Goal: Share content: Share content

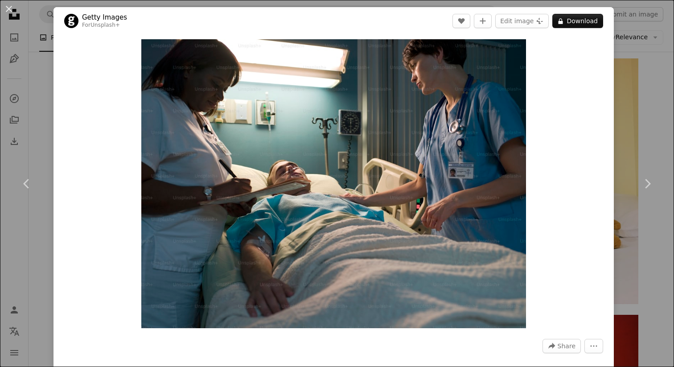
scroll to position [72, 0]
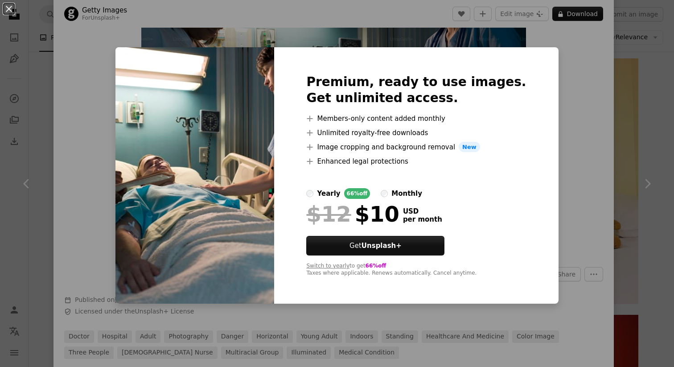
click at [337, 195] on div "yearly" at bounding box center [328, 193] width 23 height 11
click at [430, 48] on div "Premium, ready to use images. Get unlimited access. A plus sign Members-only co…" at bounding box center [416, 175] width 284 height 257
click at [12, 14] on button "An X shape" at bounding box center [9, 9] width 11 height 11
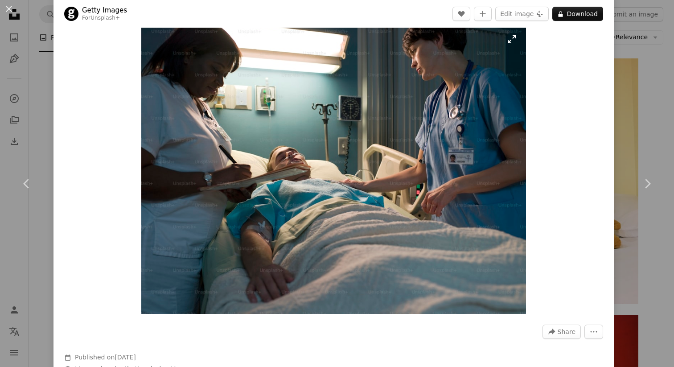
scroll to position [8, 0]
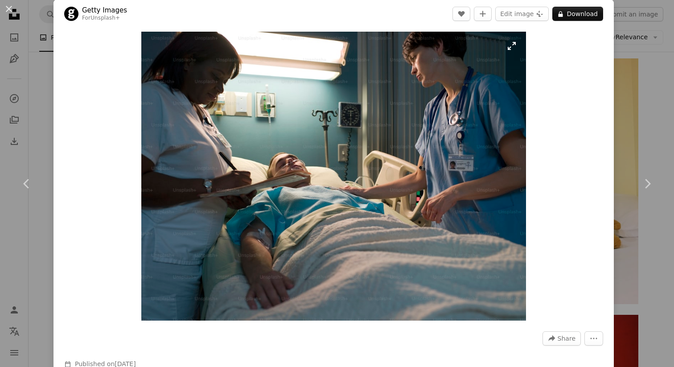
click at [510, 47] on img "Zoom in on this image" at bounding box center [333, 176] width 385 height 289
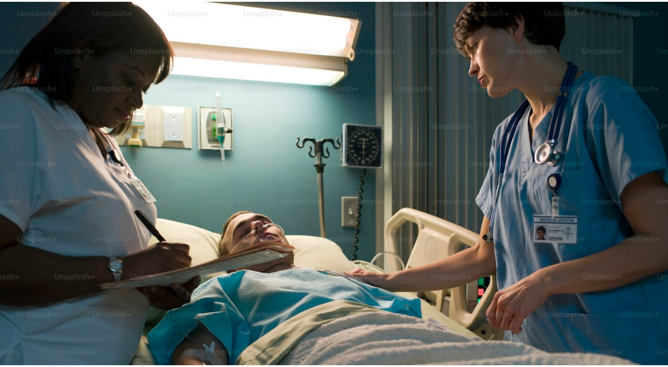
scroll to position [65, 0]
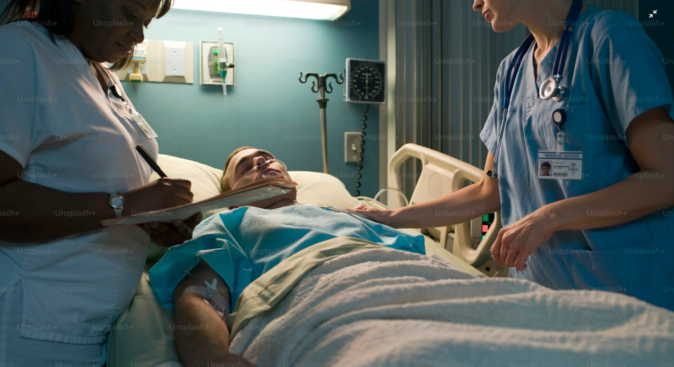
click at [651, 19] on img "Zoom out on this image" at bounding box center [337, 188] width 675 height 507
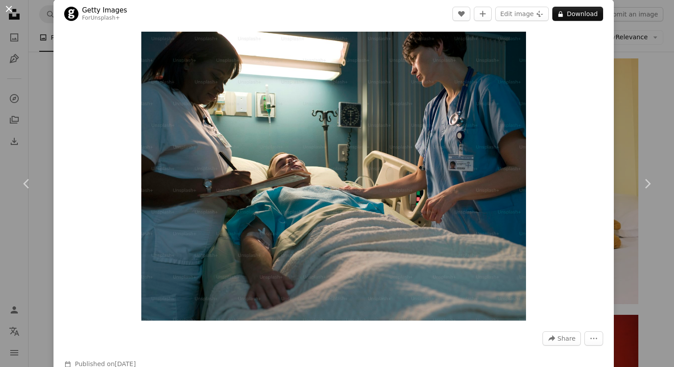
click at [10, 10] on button "An X shape" at bounding box center [9, 9] width 11 height 11
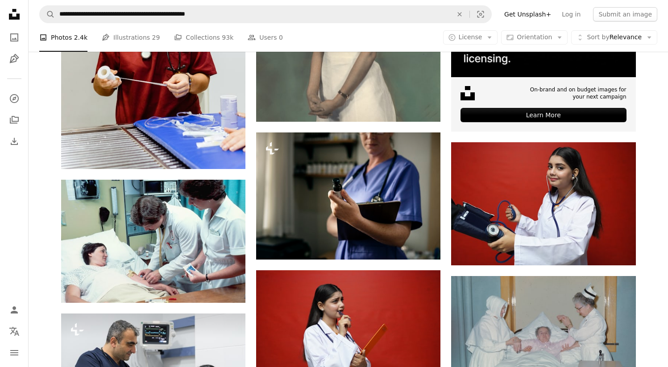
scroll to position [318, 0]
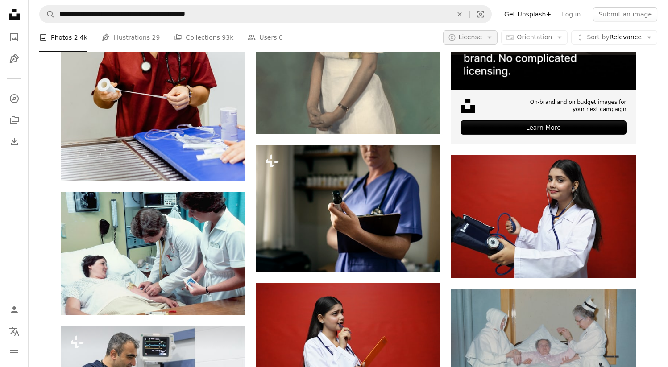
click at [487, 36] on button "A copyright icon © License Arrow down" at bounding box center [470, 37] width 55 height 14
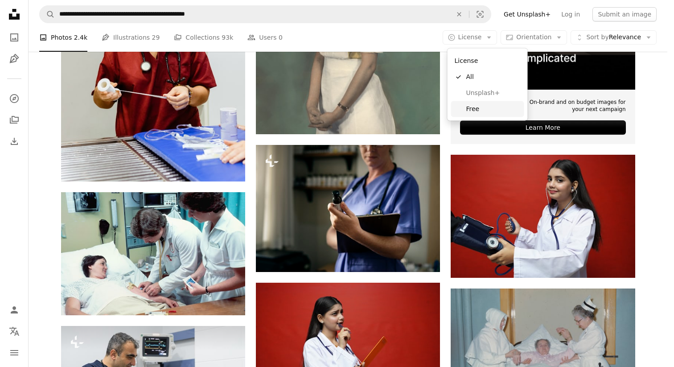
click at [478, 106] on span "Free" at bounding box center [493, 108] width 54 height 9
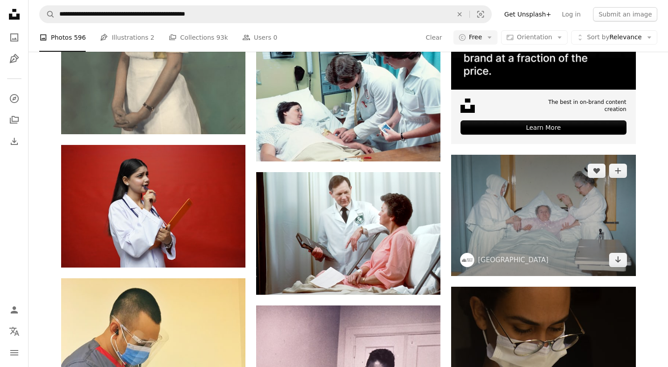
scroll to position [1217, 0]
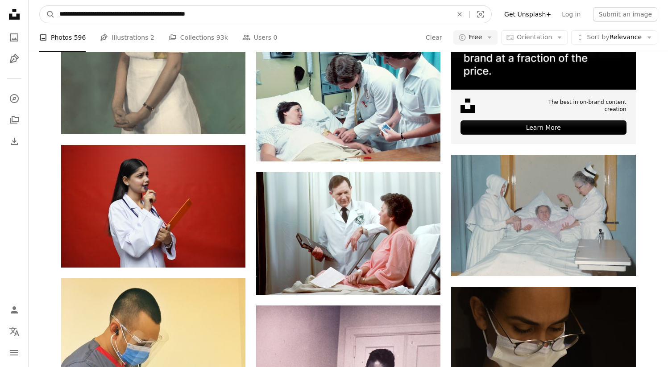
click at [268, 18] on input "**********" at bounding box center [252, 14] width 395 height 17
drag, startPoint x: 268, startPoint y: 18, endPoint x: 91, endPoint y: 16, distance: 176.6
click at [91, 16] on input "**********" at bounding box center [252, 14] width 395 height 17
type input "**********"
click at [40, 6] on button "A magnifying glass" at bounding box center [47, 14] width 15 height 17
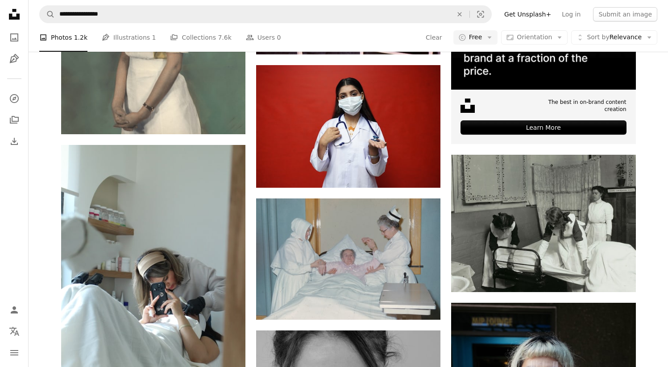
scroll to position [1297, 0]
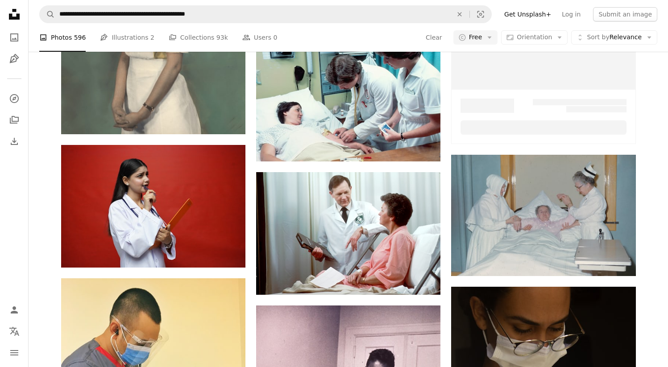
scroll to position [8982, 0]
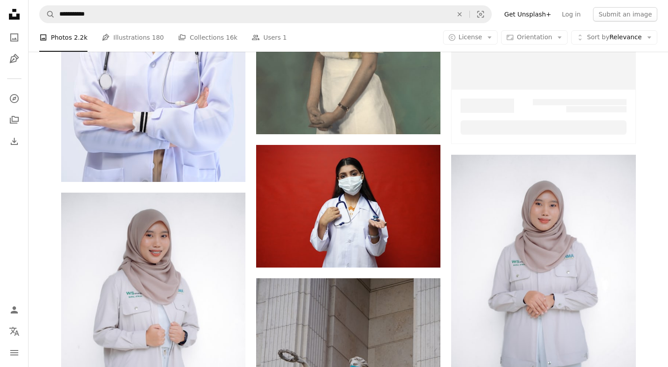
scroll to position [4684, 0]
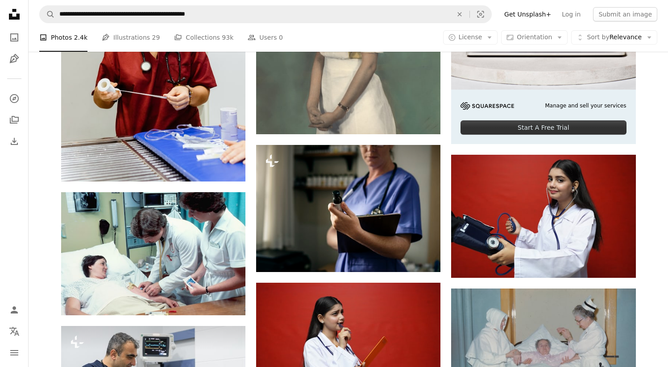
scroll to position [4738, 0]
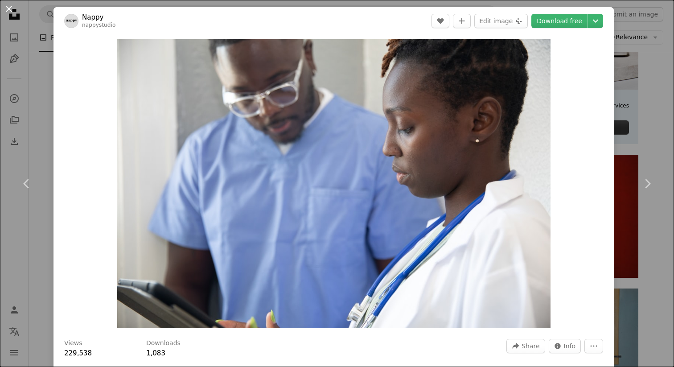
click at [10, 14] on button "An X shape" at bounding box center [9, 9] width 11 height 11
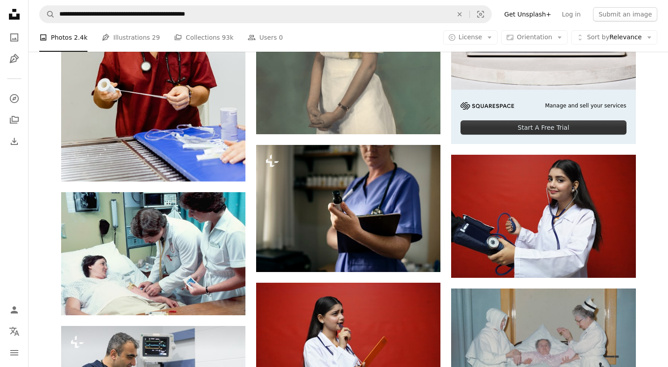
scroll to position [6696, 0]
click at [618, 41] on span "Sort by Relevance" at bounding box center [613, 37] width 55 height 9
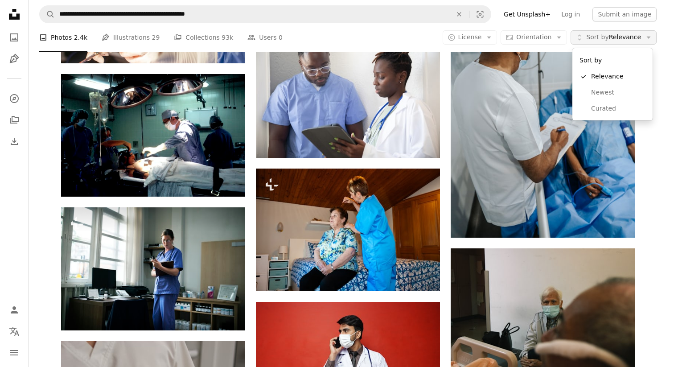
click at [618, 41] on span "Sort by Relevance" at bounding box center [613, 37] width 55 height 9
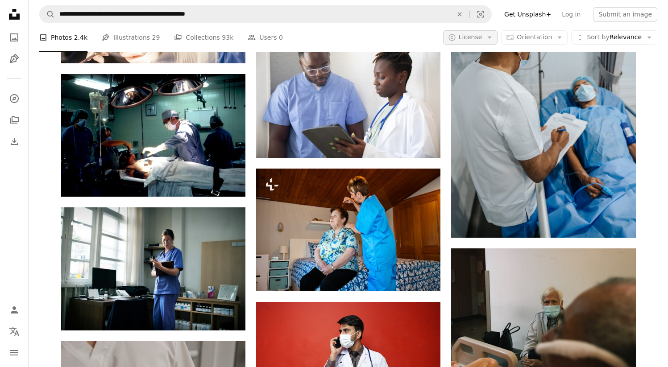
click at [470, 35] on span "License" at bounding box center [470, 36] width 24 height 7
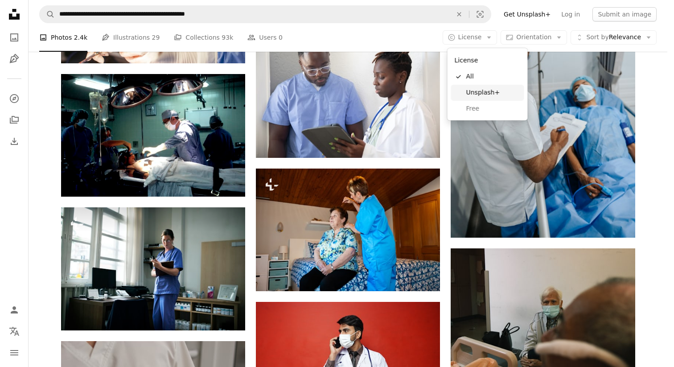
click at [483, 97] on link "Unsplash+" at bounding box center [487, 93] width 73 height 16
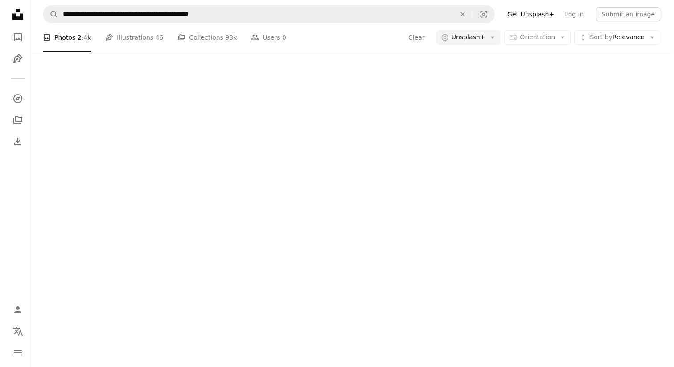
scroll to position [130, 0]
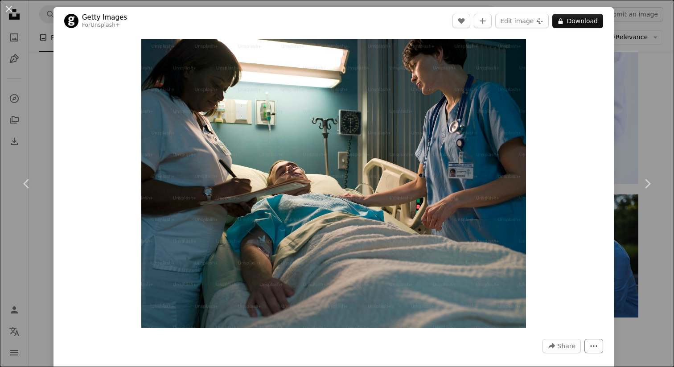
click at [585, 346] on button "More Actions" at bounding box center [594, 346] width 19 height 14
click at [564, 344] on dialog "An X shape Chevron left Chevron right Getty Images For Unsplash+ A heart A plus…" at bounding box center [337, 183] width 674 height 367
click at [558, 349] on span "Share" at bounding box center [567, 345] width 18 height 13
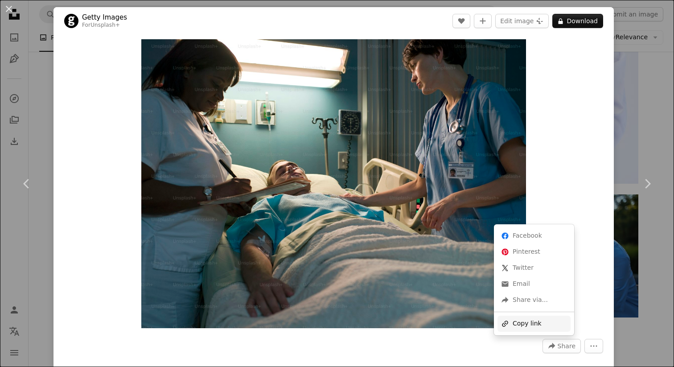
click at [517, 322] on div "A URL sharing icon (chains) Copy link" at bounding box center [534, 324] width 73 height 16
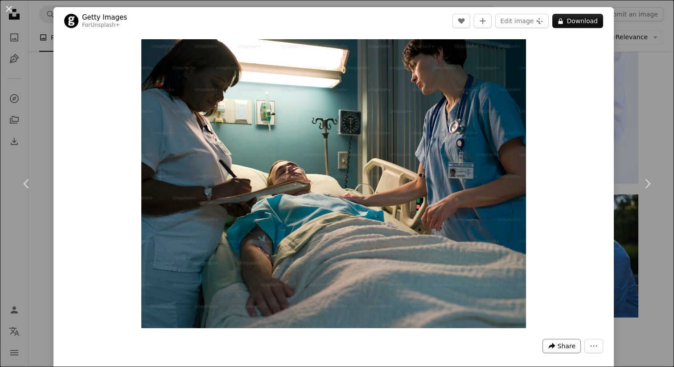
click at [550, 340] on button "A forward-right arrow Share" at bounding box center [562, 346] width 38 height 14
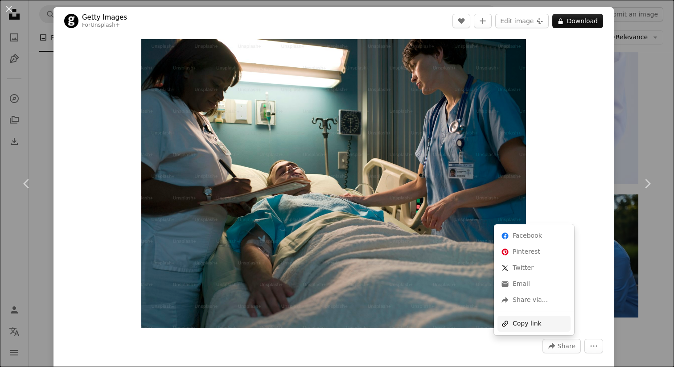
click at [524, 323] on div "A URL sharing icon (chains) Copy link" at bounding box center [534, 324] width 73 height 16
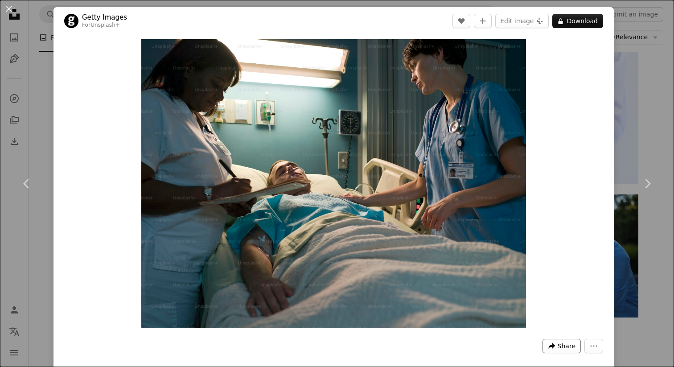
click at [562, 344] on span "Share" at bounding box center [567, 345] width 18 height 13
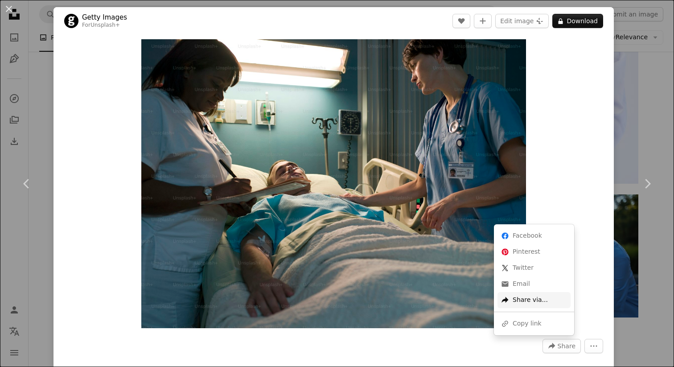
click at [535, 300] on div "A forward-right arrow Share via..." at bounding box center [534, 300] width 73 height 16
click at [607, 272] on dialog "An X shape Chevron left Chevron right Getty Images For Unsplash+ A heart A plus…" at bounding box center [337, 183] width 674 height 367
